Goal: Task Accomplishment & Management: Use online tool/utility

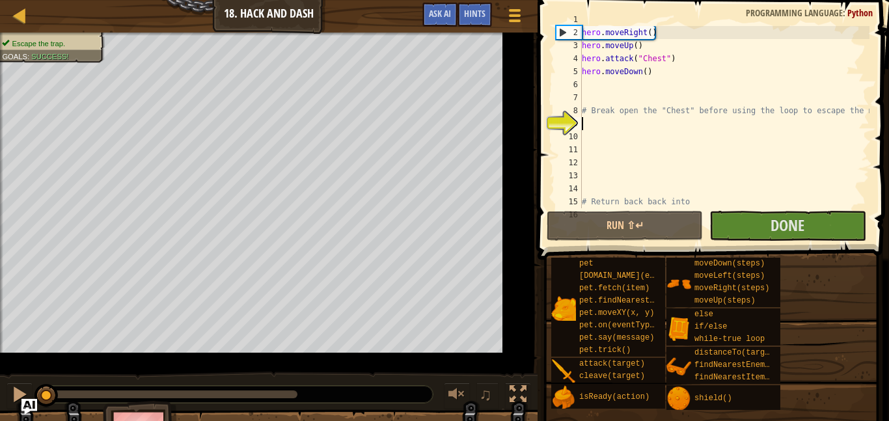
scroll to position [13, 0]
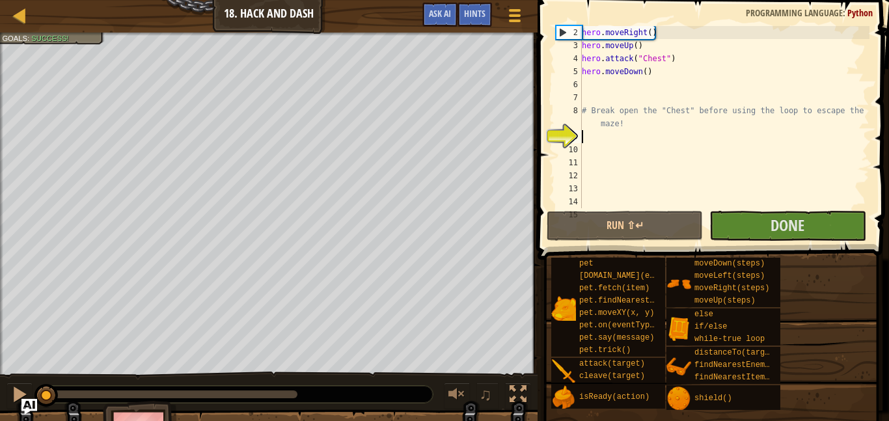
click at [7, 18] on div "Map Introduction to Computer Science 18. Hack and Dash Game Menu Done Hints Ask…" at bounding box center [268, 16] width 537 height 33
click at [21, 16] on div at bounding box center [20, 15] width 16 height 16
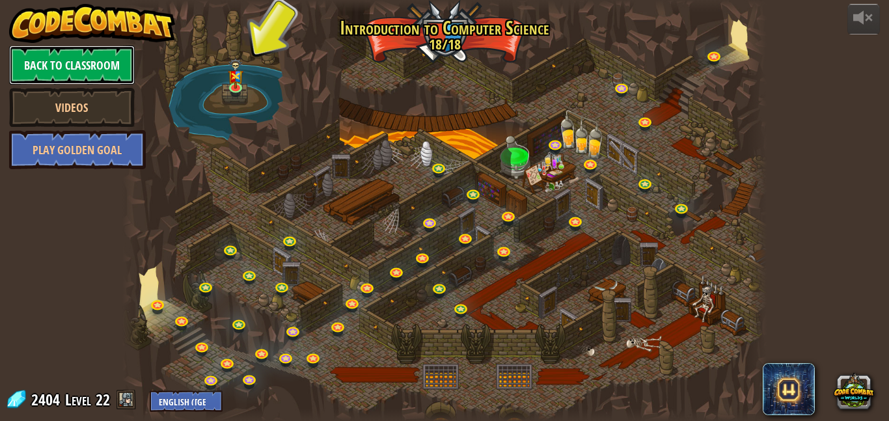
click at [40, 72] on link "Back to Classroom" at bounding box center [72, 65] width 126 height 39
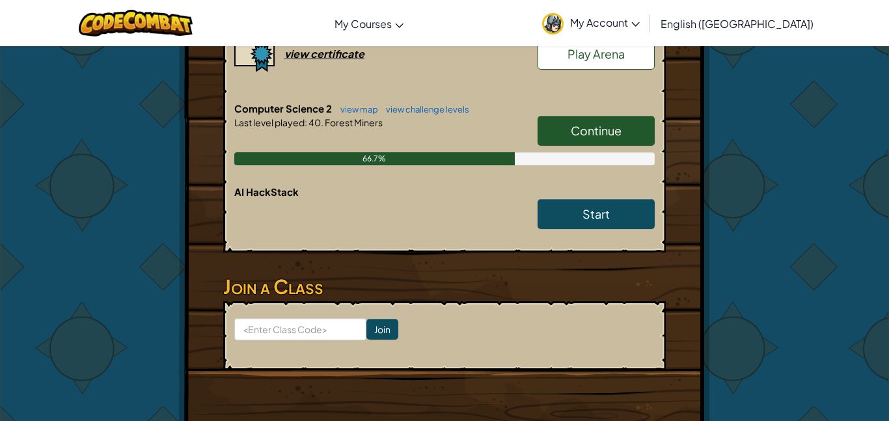
scroll to position [429, 0]
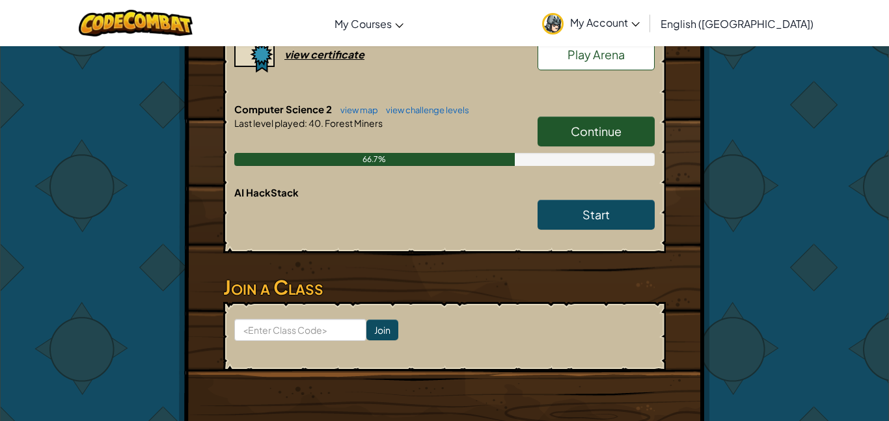
click at [588, 138] on span "Continue" at bounding box center [596, 131] width 51 height 15
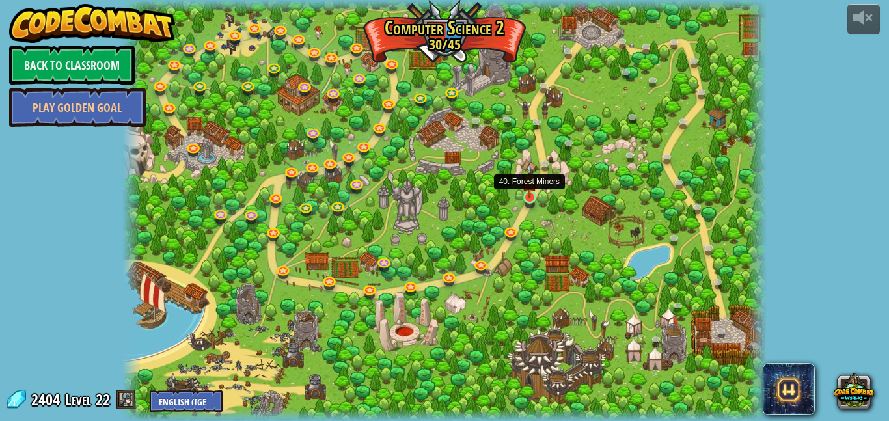
click at [535, 195] on img at bounding box center [529, 180] width 15 height 35
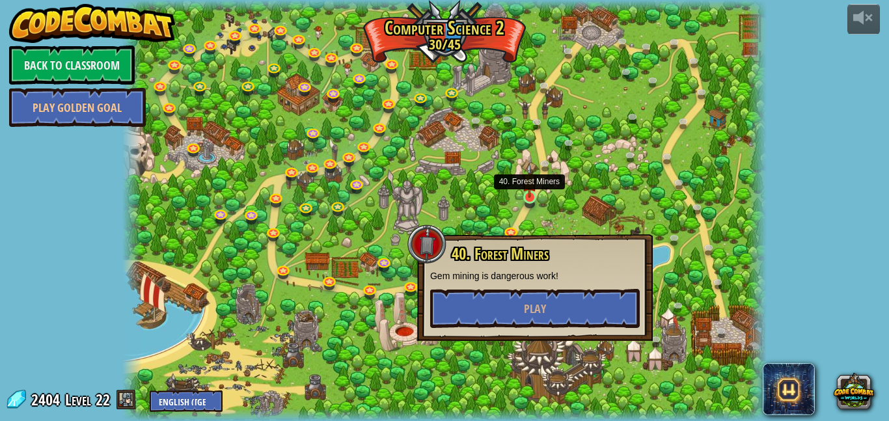
click at [535, 195] on img at bounding box center [529, 180] width 15 height 35
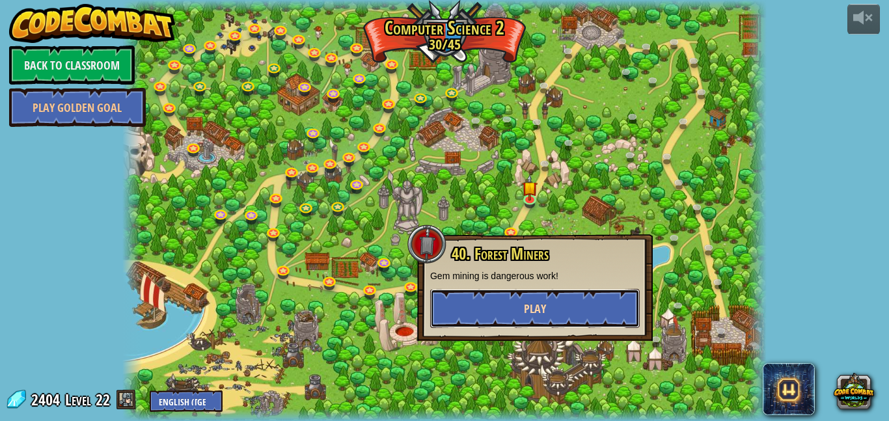
click at [586, 306] on button "Play" at bounding box center [535, 308] width 210 height 39
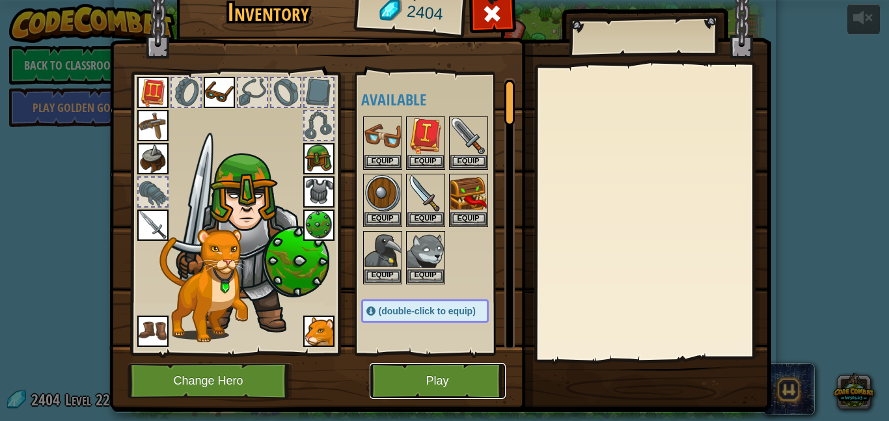
click at [424, 391] on button "Play" at bounding box center [438, 381] width 136 height 36
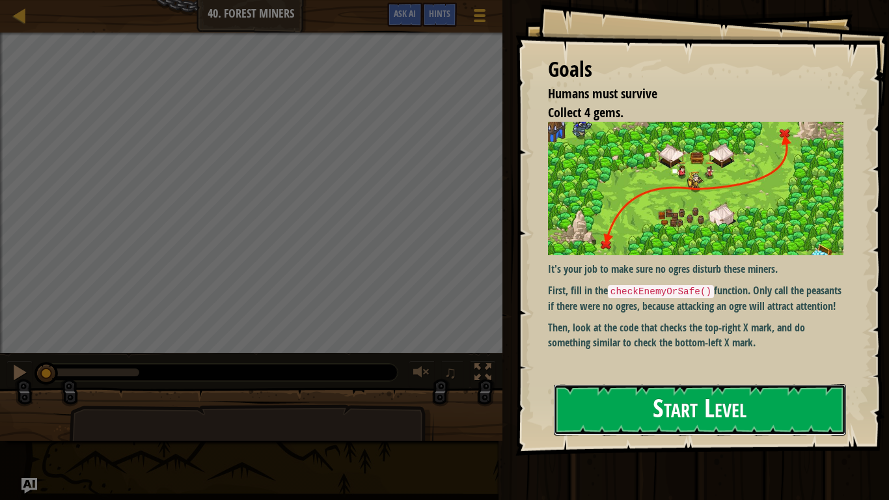
click at [804, 407] on button "Start Level" at bounding box center [700, 409] width 292 height 51
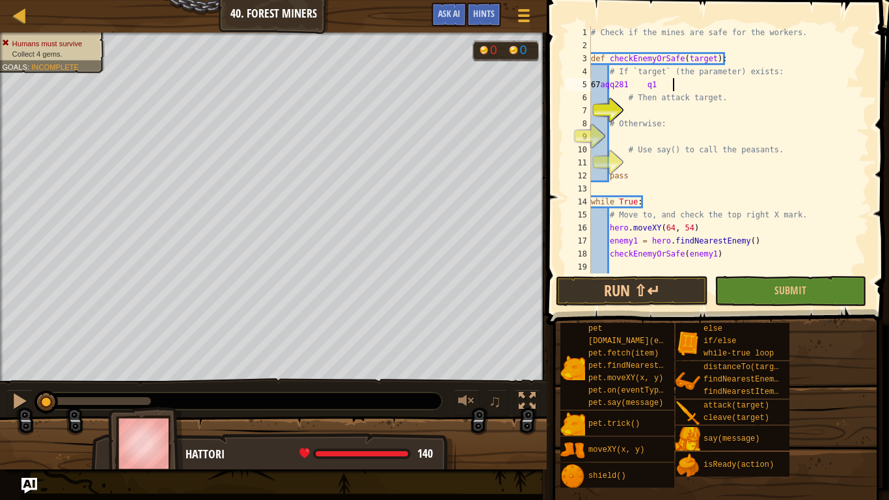
scroll to position [6, 13]
type textarea "67aqq;["
